Goal: Check status: Check status

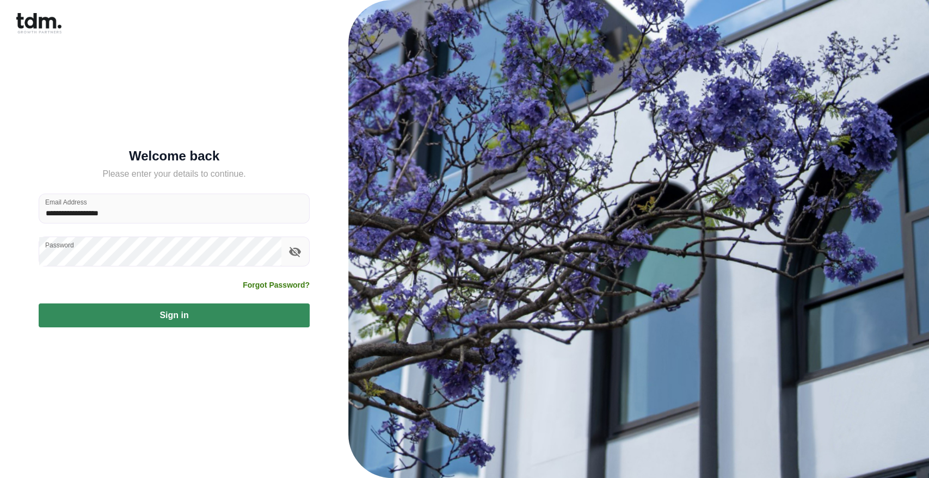
click at [205, 314] on button "Sign in" at bounding box center [174, 316] width 271 height 24
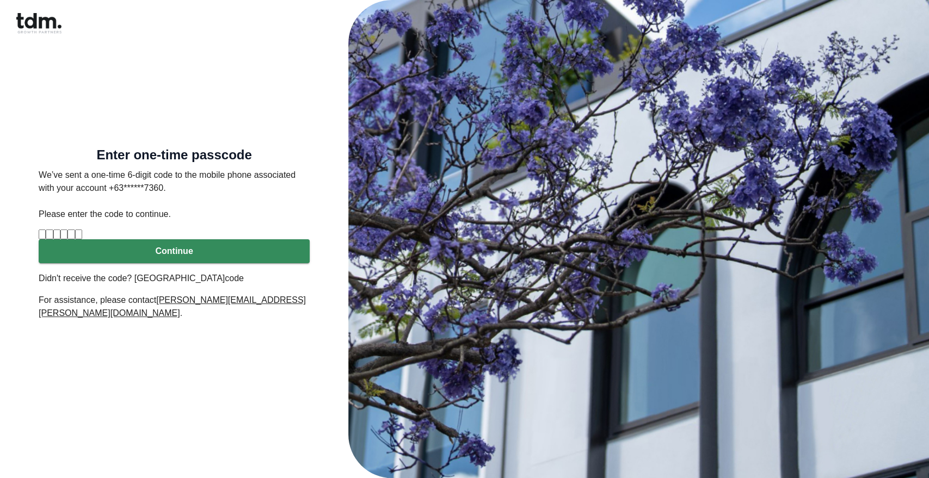
click at [46, 237] on input "Please enter verification code. Digit 1" at bounding box center [42, 235] width 7 height 10
type input "*"
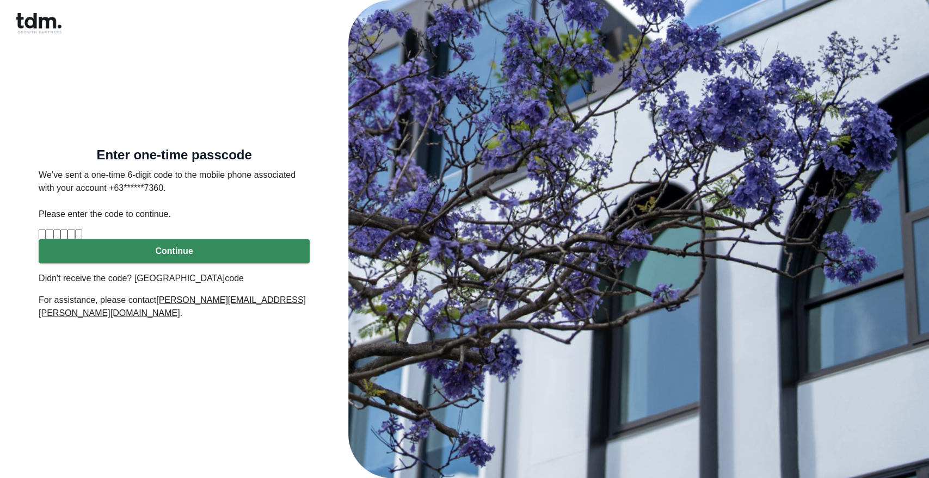
type input "*"
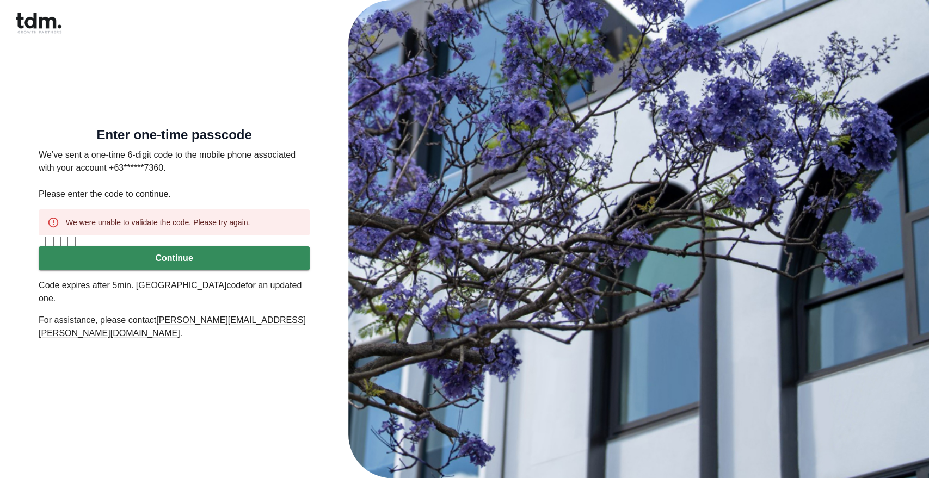
click at [46, 246] on input "*" at bounding box center [42, 242] width 7 height 10
type input "*"
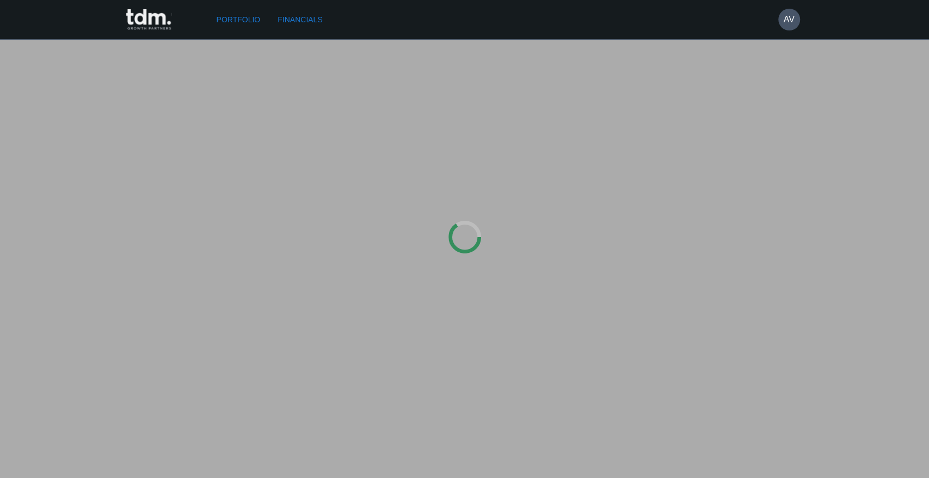
type input "*********"
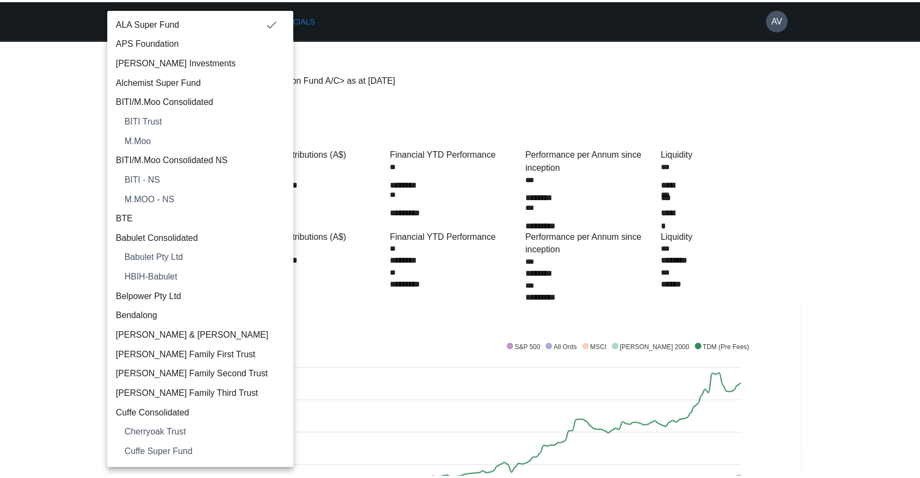
scroll to position [1370, 0]
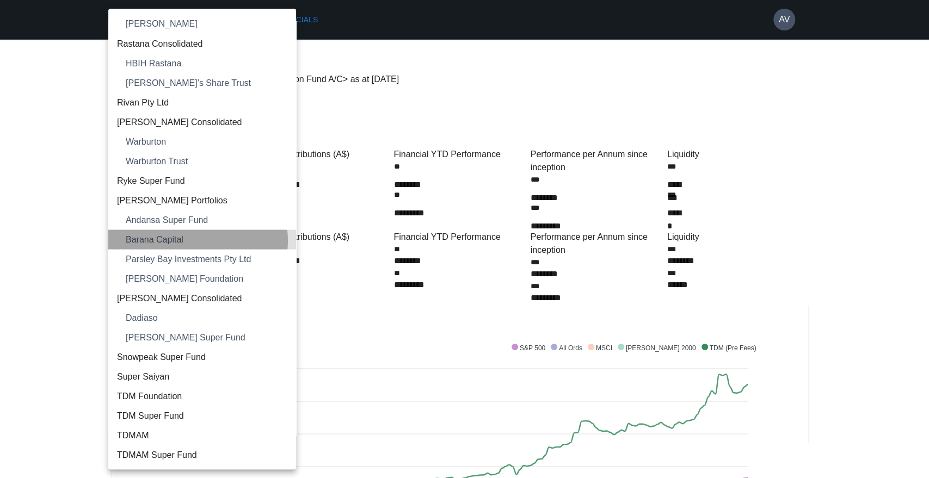
drag, startPoint x: 198, startPoint y: 241, endPoint x: 334, endPoint y: 103, distance: 193.9
click at [198, 242] on span "Barana Capital" at bounding box center [207, 239] width 162 height 13
type input "**********"
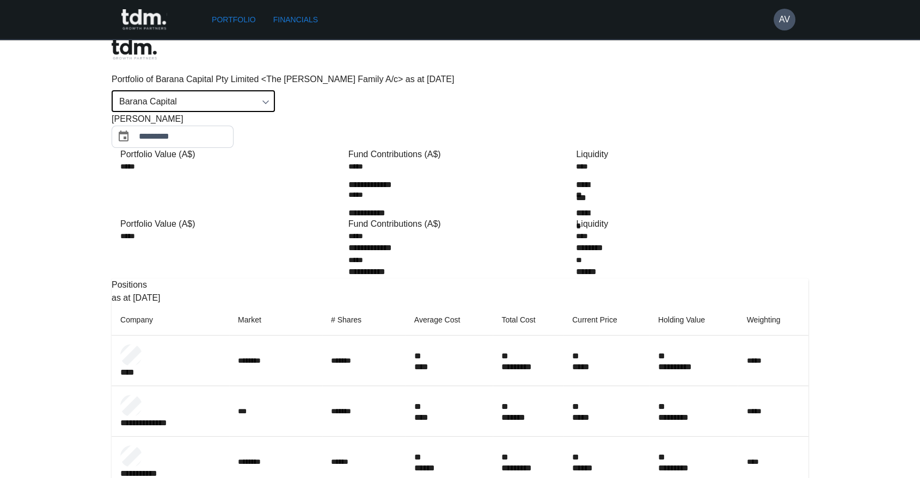
scroll to position [60, 0]
